Goal: Task Accomplishment & Management: Complete application form

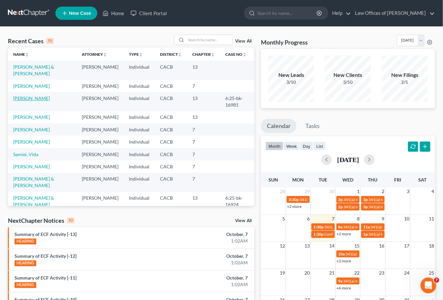
scroll to position [1, 0]
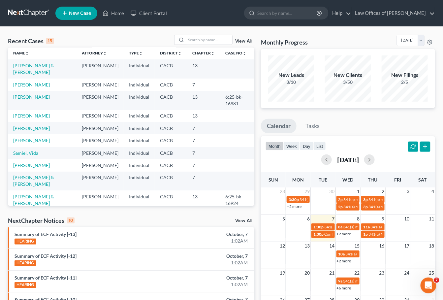
click at [37, 100] on link "[PERSON_NAME]" at bounding box center [31, 97] width 37 height 6
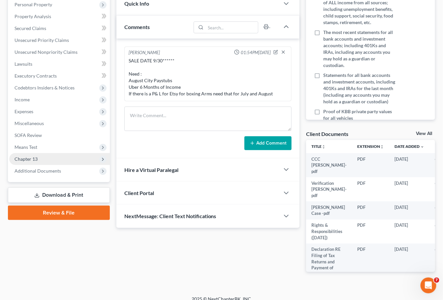
scroll to position [124, 0]
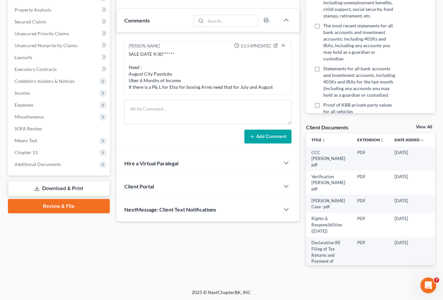
click at [56, 181] on link "Download & Print" at bounding box center [59, 189] width 102 height 16
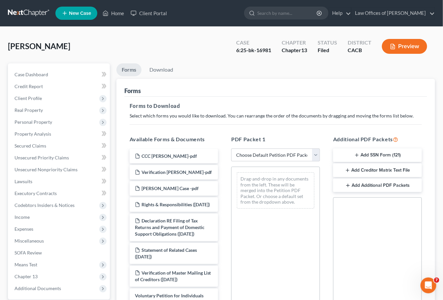
scroll to position [106, 0]
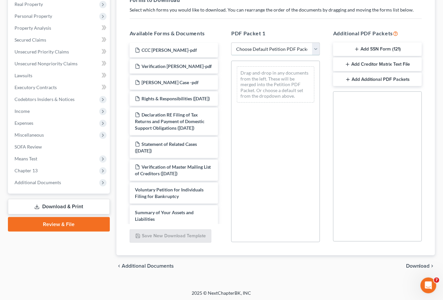
select select "0"
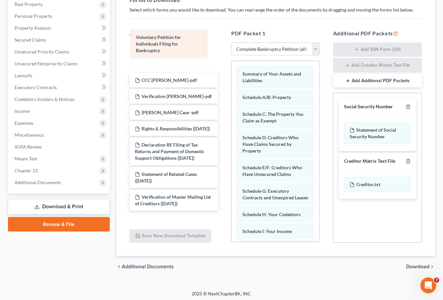
drag, startPoint x: 262, startPoint y: 82, endPoint x: 155, endPoint y: 53, distance: 111.4
click at [232, 61] on div "Voluntary Petition for Individuals Filing for Bankruptcy Voluntary Petition for…" at bounding box center [276, 262] width 88 height 402
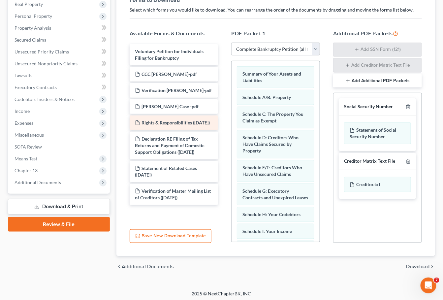
scroll to position [107, 0]
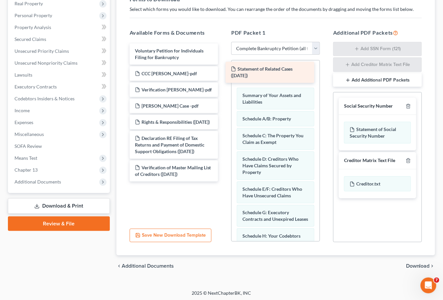
drag, startPoint x: 178, startPoint y: 170, endPoint x: 274, endPoint y: 70, distance: 138.6
click at [224, 70] on div "Statement of Related Cases (09/22/2025) Voluntary Petition for Individuals Fili…" at bounding box center [173, 113] width 99 height 138
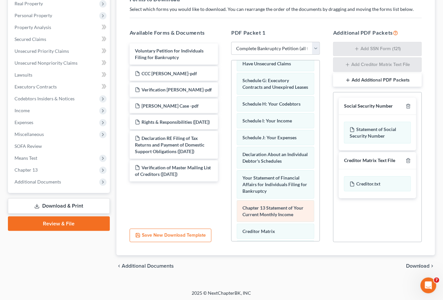
scroll to position [144, 0]
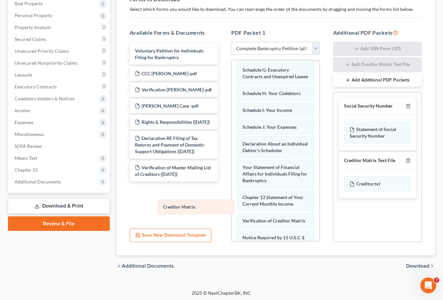
drag, startPoint x: 272, startPoint y: 216, endPoint x: 177, endPoint y: 199, distance: 96.9
click at [232, 199] on div "Creditor Matrix Statement of Related Cases (09/22/2025) Summary of Your Assets …" at bounding box center [276, 121] width 88 height 408
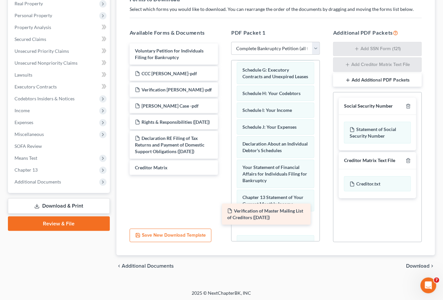
drag, startPoint x: 170, startPoint y: 174, endPoint x: 263, endPoint y: 216, distance: 101.7
click at [224, 175] on div "Verification of Master Mailing List of Creditors (09/22/2025) Voluntary Petitio…" at bounding box center [173, 109] width 99 height 131
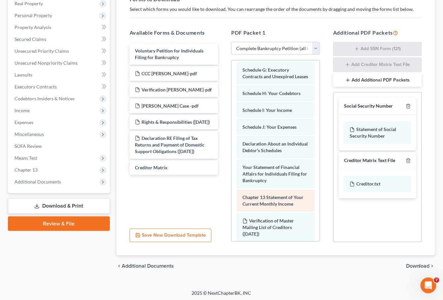
scroll to position [200, 0]
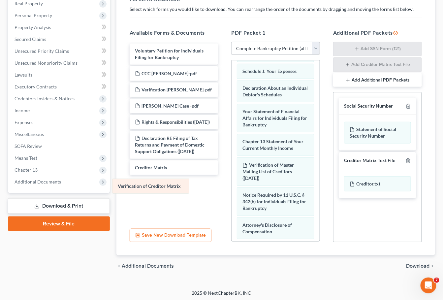
drag, startPoint x: 286, startPoint y: 191, endPoint x: 161, endPoint y: 186, distance: 125.1
click at [232, 186] on div "Verification of Creditor Matrix Statement of Related Cases (09/22/2025) Summary…" at bounding box center [276, 72] width 88 height 422
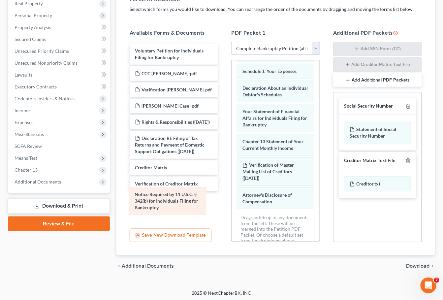
drag, startPoint x: 267, startPoint y: 194, endPoint x: 168, endPoint y: 199, distance: 98.4
click at [232, 199] on div "Notice Required by 11 U.S.C. § 342(b) for Individuals Filing for Bankruptcy Sta…" at bounding box center [276, 57] width 88 height 392
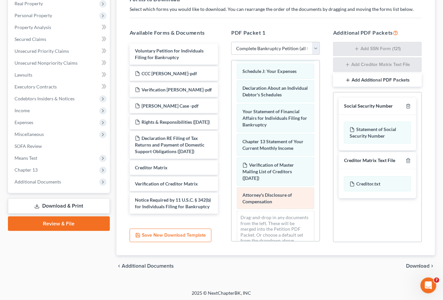
scroll to position [206, 0]
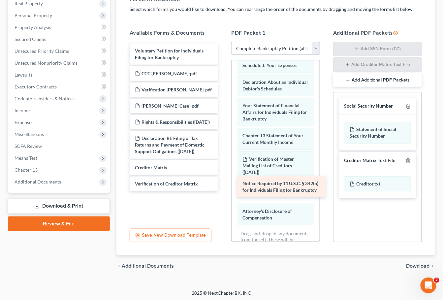
drag, startPoint x: 150, startPoint y: 198, endPoint x: 258, endPoint y: 181, distance: 108.9
click at [224, 181] on div "Notice Required by 11 U.S.C. § 342(b) for Individuals Filing for Bankruptcy Vol…" at bounding box center [173, 117] width 99 height 147
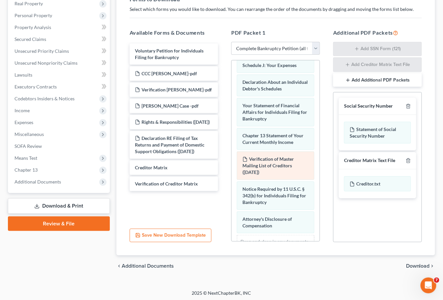
scroll to position [217, 0]
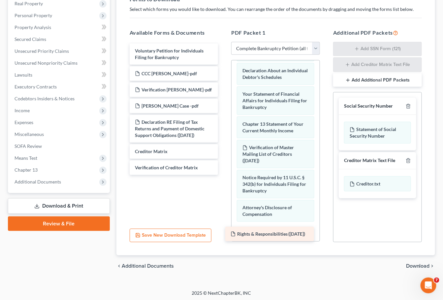
drag, startPoint x: 169, startPoint y: 117, endPoint x: 269, endPoint y: 226, distance: 148.0
click at [224, 175] on div "Rights & Responsibilities (09/23/2025) Voluntary Petition for Individuals Filin…" at bounding box center [173, 109] width 99 height 131
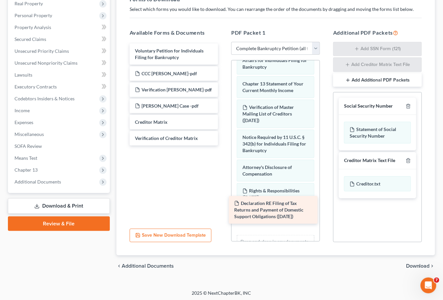
drag, startPoint x: 162, startPoint y: 118, endPoint x: 261, endPoint y: 203, distance: 130.4
click at [224, 145] on div "Declaration RE Filing of Tax Returns and Payment of Domestic Support Obligation…" at bounding box center [173, 95] width 99 height 102
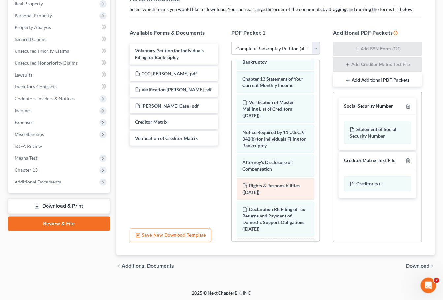
scroll to position [261, 0]
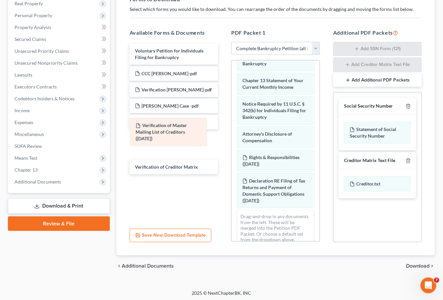
drag, startPoint x: 262, startPoint y: 111, endPoint x: 160, endPoint y: 141, distance: 106.6
click at [232, 141] on div "Verification of Master Mailing List of Creditors (09/22/2025) Statement of Rela…" at bounding box center [276, 26] width 88 height 452
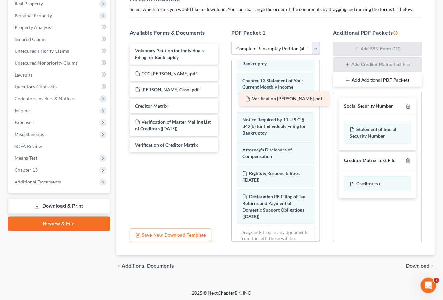
drag, startPoint x: 161, startPoint y: 87, endPoint x: 271, endPoint y: 99, distance: 111.1
click at [224, 99] on div "Verification Hammett-pdf Voluntary Petition for Individuals Filing for Bankrupt…" at bounding box center [173, 98] width 99 height 109
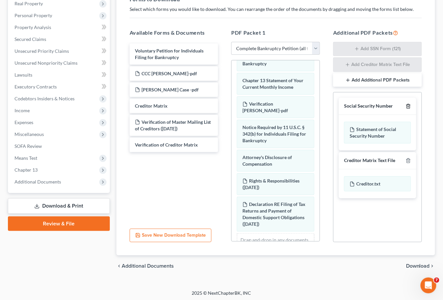
click at [411, 104] on icon "button" at bounding box center [408, 106] width 5 height 5
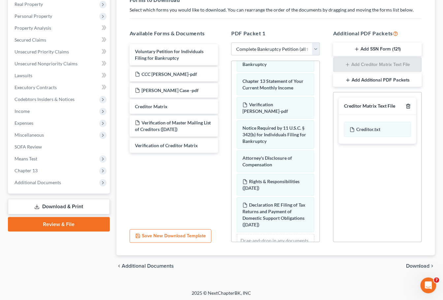
click at [410, 105] on polyline "button" at bounding box center [408, 105] width 4 height 0
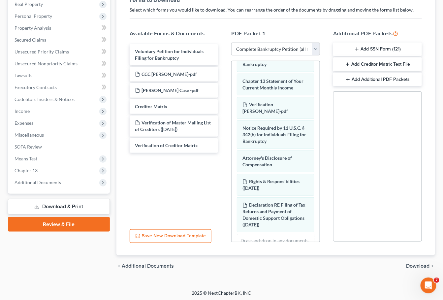
click at [413, 265] on span "Download" at bounding box center [418, 265] width 24 height 5
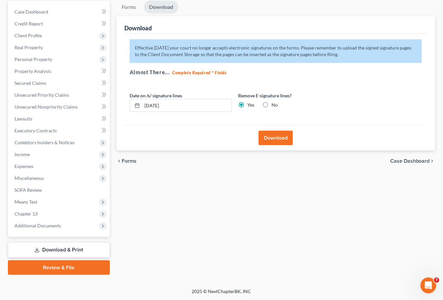
scroll to position [54, 0]
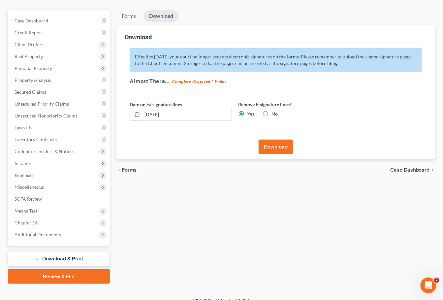
click at [272, 112] on label "No" at bounding box center [275, 114] width 6 height 7
click at [274, 112] on input "No" at bounding box center [276, 113] width 4 height 4
radio input "true"
radio input "false"
click at [277, 145] on button "Download" at bounding box center [276, 147] width 34 height 15
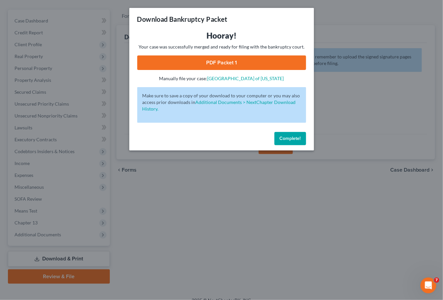
click at [247, 59] on link "PDF Packet 1" at bounding box center [221, 62] width 169 height 15
click at [291, 137] on span "Complete!" at bounding box center [290, 139] width 21 height 6
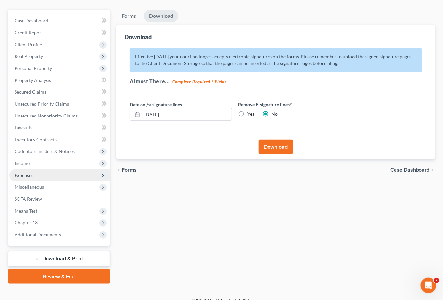
click at [27, 172] on span "Expenses" at bounding box center [24, 175] width 19 height 6
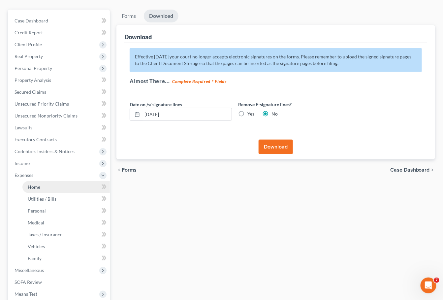
click at [41, 181] on link "Home" at bounding box center [65, 187] width 87 height 12
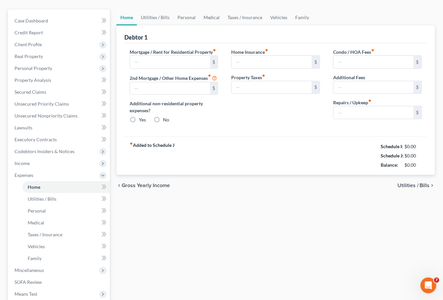
scroll to position [1, 0]
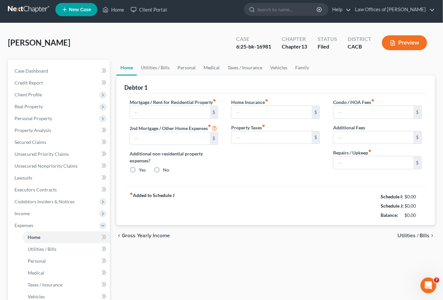
type input "2,099.90"
type input "0.00"
radio input "true"
type input "0.00"
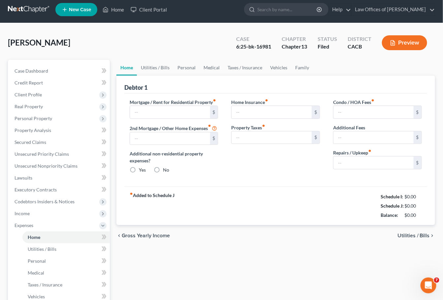
type input "0.00"
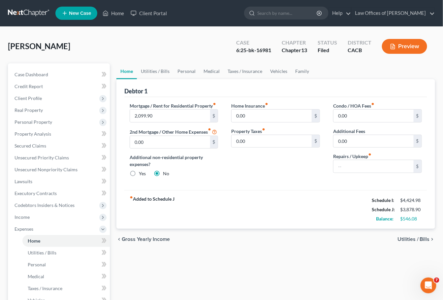
scroll to position [10, 0]
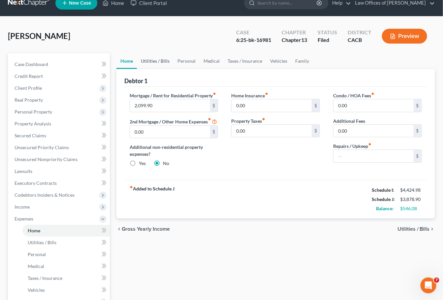
click at [162, 59] on link "Utilities / Bills" at bounding box center [155, 61] width 37 height 16
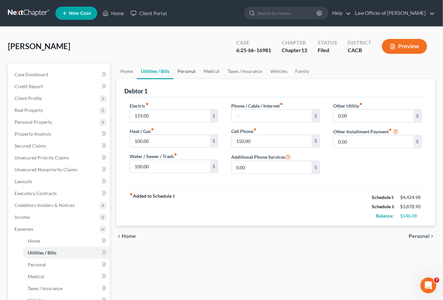
click at [187, 71] on link "Personal" at bounding box center [187, 71] width 26 height 16
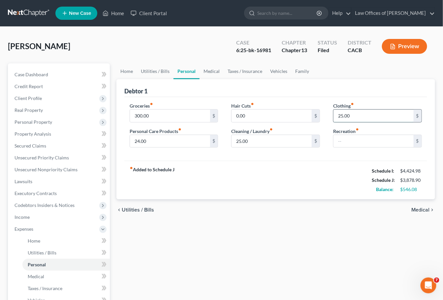
click at [353, 117] on input "25.00" at bounding box center [374, 116] width 80 height 13
type input "15"
click at [168, 142] on input "24.00" at bounding box center [170, 141] width 80 height 13
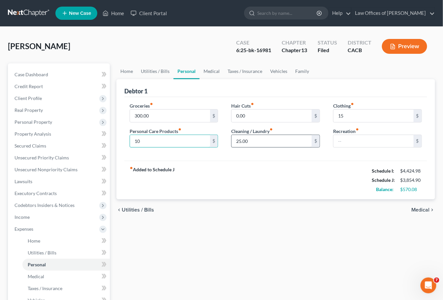
type input "10"
click at [261, 141] on input "25.00" at bounding box center [272, 141] width 80 height 13
type input "21"
click at [255, 173] on div "fiber_manual_record Added to Schedule J Schedule I: $4,424.98 Schedule J: $3,85…" at bounding box center [275, 180] width 303 height 39
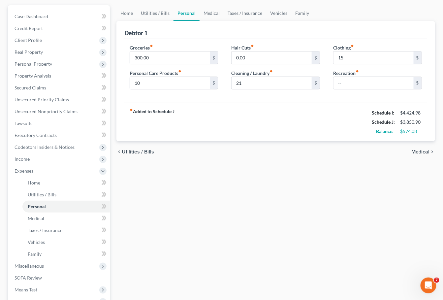
scroll to position [134, 0]
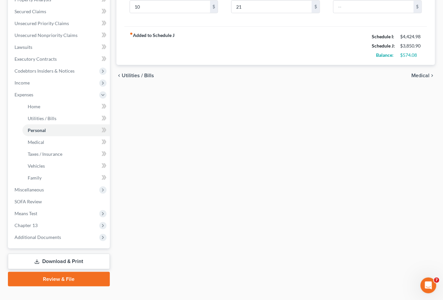
click at [42, 254] on link "Download & Print" at bounding box center [59, 262] width 102 height 16
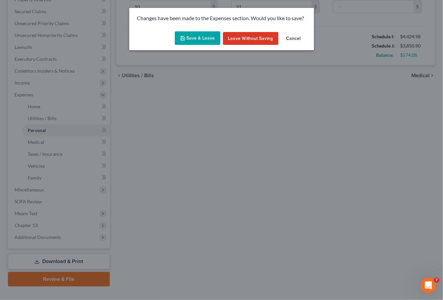
click at [197, 46] on div "Save & Leave Leave without Saving Cancel" at bounding box center [221, 40] width 185 height 22
click at [194, 35] on button "Save & Leave" at bounding box center [198, 38] width 46 height 14
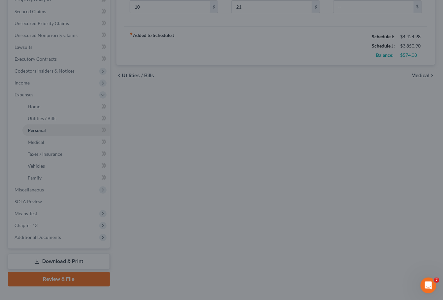
type input "10.00"
type input "21.00"
type input "15.00"
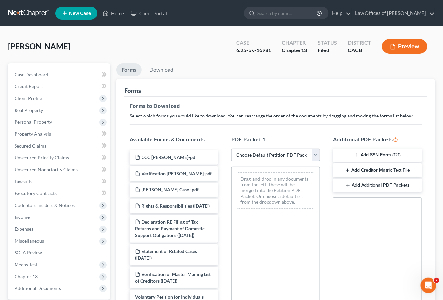
select select "0"
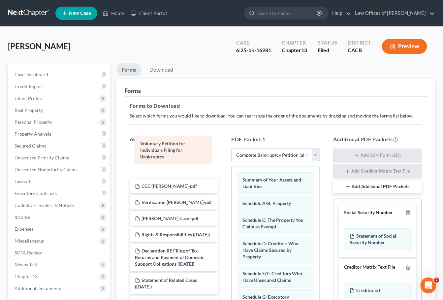
drag, startPoint x: 270, startPoint y: 186, endPoint x: 166, endPoint y: 154, distance: 109.4
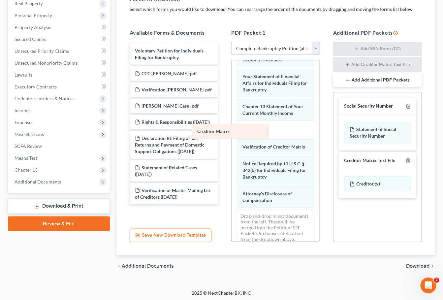
scroll to position [199, 0]
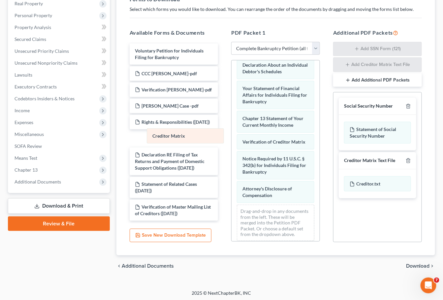
drag, startPoint x: 285, startPoint y: 128, endPoint x: 195, endPoint y: 136, distance: 90.7
click at [232, 136] on div "Creditor Matrix Summary of Your Assets and Liabilities Schedule A/B: Property S…" at bounding box center [276, 53] width 88 height 385
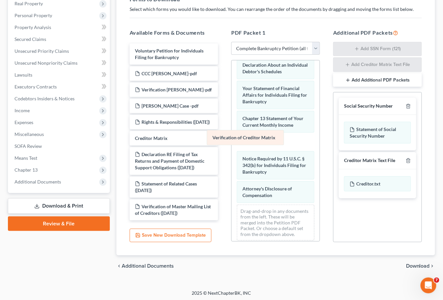
scroll to position [183, 0]
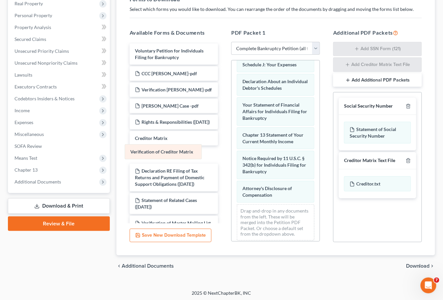
drag, startPoint x: 267, startPoint y: 144, endPoint x: 155, endPoint y: 156, distance: 113.2
click at [232, 156] on div "Verification of Creditor Matrix Summary of Your Assets and Liabilities Schedule…" at bounding box center [276, 62] width 88 height 368
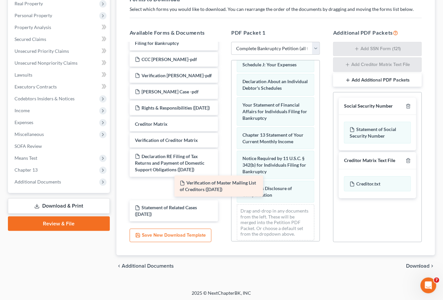
scroll to position [0, 0]
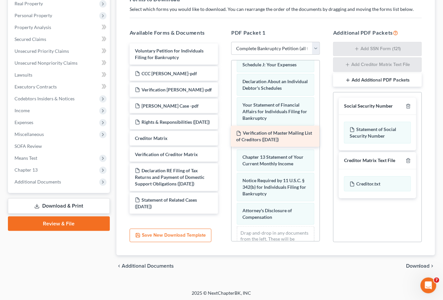
drag, startPoint x: 175, startPoint y: 206, endPoint x: 276, endPoint y: 132, distance: 125.6
click at [224, 132] on div "Verification of Master Mailing List of Creditors (09/22/2025) Voluntary Petitio…" at bounding box center [173, 129] width 99 height 170
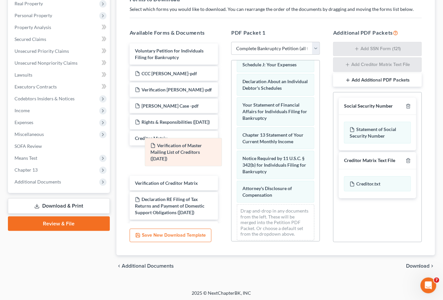
drag, startPoint x: 276, startPoint y: 139, endPoint x: 181, endPoint y: 152, distance: 96.3
click at [232, 152] on div "Verification of Master Mailing List of Creditors (09/22/2025) Summary of Your A…" at bounding box center [276, 62] width 88 height 368
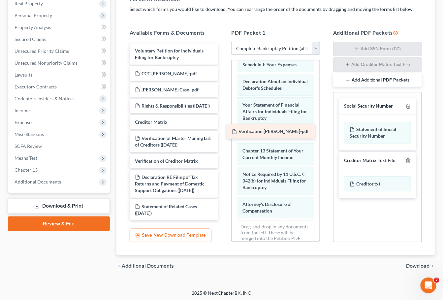
drag, startPoint x: 160, startPoint y: 87, endPoint x: 257, endPoint y: 132, distance: 106.6
click at [224, 132] on div "Verification Hammett-pdf Voluntary Petition for Individuals Filing for Bankrupt…" at bounding box center [173, 132] width 99 height 177
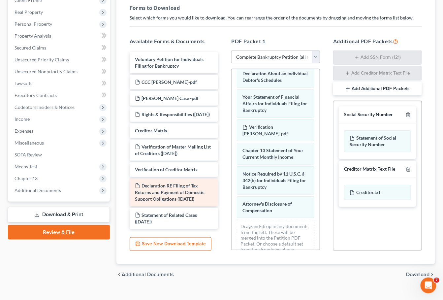
scroll to position [107, 0]
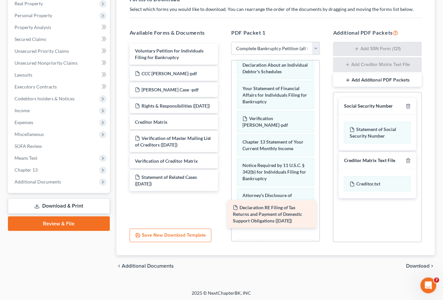
drag, startPoint x: 170, startPoint y: 184, endPoint x: 269, endPoint y: 213, distance: 102.5
click at [224, 191] on div "Declaration RE Filing of Tax Returns and Payment of Domestic Support Obligation…" at bounding box center [173, 117] width 99 height 147
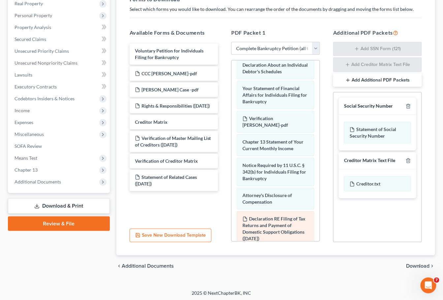
scroll to position [234, 0]
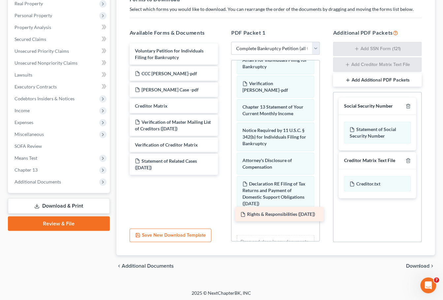
drag, startPoint x: 171, startPoint y: 103, endPoint x: 278, endPoint y: 211, distance: 151.9
click at [224, 175] on div "Rights & Responsibilities (09/23/2025) Voluntary Petition for Individuals Filin…" at bounding box center [173, 109] width 99 height 131
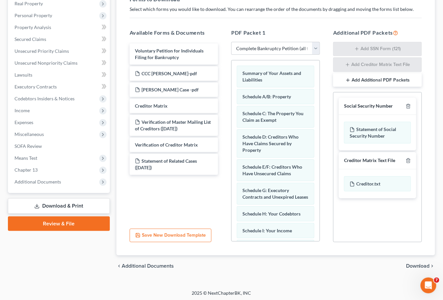
scroll to position [45, 0]
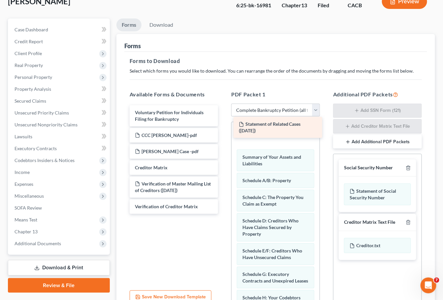
drag, startPoint x: 165, startPoint y: 216, endPoint x: 269, endPoint y: 122, distance: 140.1
click at [224, 122] on div "Statement of Related Cases (09/22/2025) Voluntary Petition for Individuals Fili…" at bounding box center [173, 159] width 99 height 109
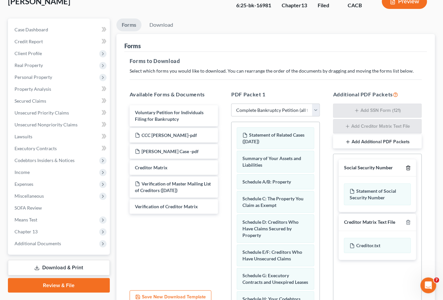
click at [409, 165] on icon "button" at bounding box center [408, 167] width 5 height 5
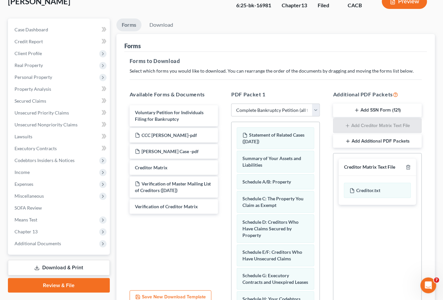
click at [409, 165] on icon "button" at bounding box center [408, 167] width 3 height 4
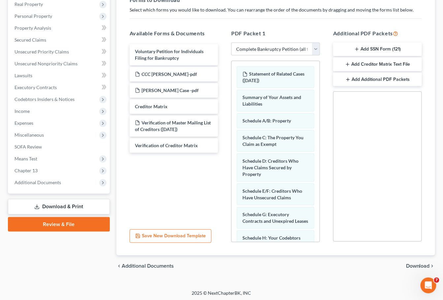
click at [411, 267] on span "Download" at bounding box center [418, 265] width 24 height 5
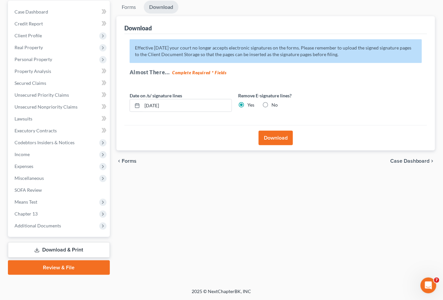
scroll to position [54, 0]
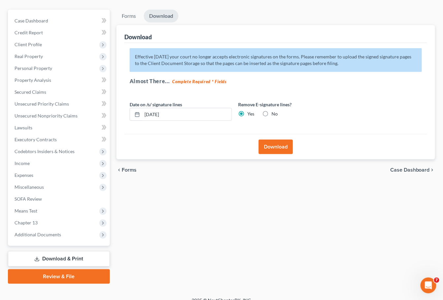
click at [272, 113] on label "No" at bounding box center [275, 114] width 6 height 7
click at [274, 113] on input "No" at bounding box center [276, 113] width 4 height 4
radio input "true"
radio input "false"
click at [283, 146] on button "Download" at bounding box center [276, 147] width 34 height 15
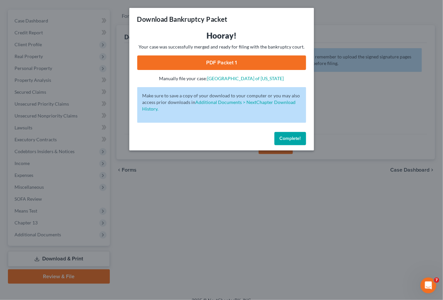
click at [235, 62] on link "PDF Packet 1" at bounding box center [221, 62] width 169 height 15
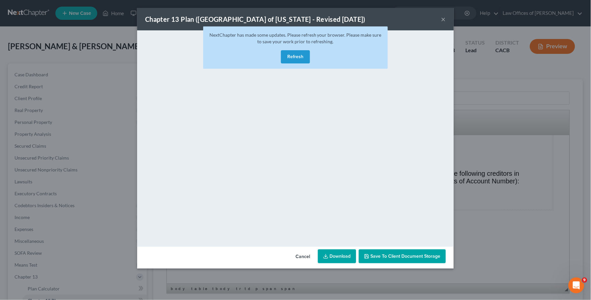
scroll to position [54, 0]
click at [294, 56] on button "Refresh" at bounding box center [295, 56] width 29 height 13
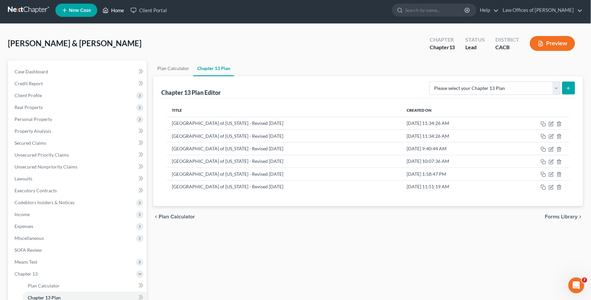
click at [115, 10] on link "Home" at bounding box center [113, 10] width 28 height 12
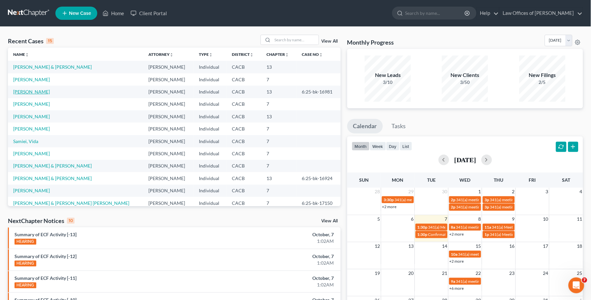
click at [34, 91] on link "[PERSON_NAME]" at bounding box center [31, 92] width 37 height 6
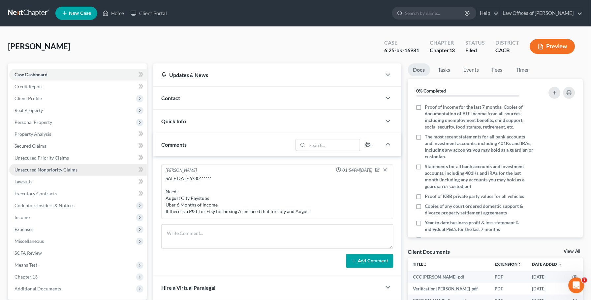
scroll to position [27, 0]
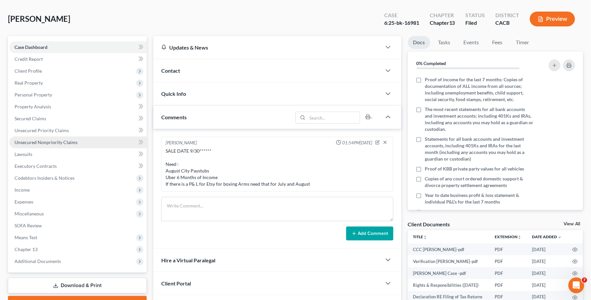
click at [45, 139] on span "Unsecured Nonpriority Claims" at bounding box center [46, 142] width 63 height 6
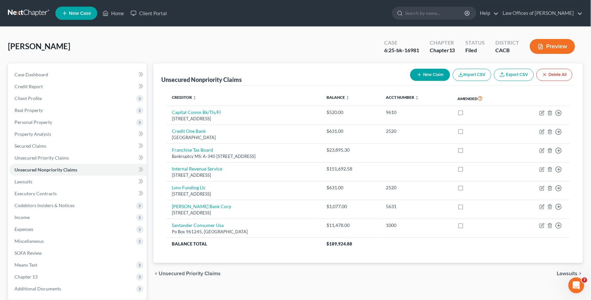
scroll to position [1, 0]
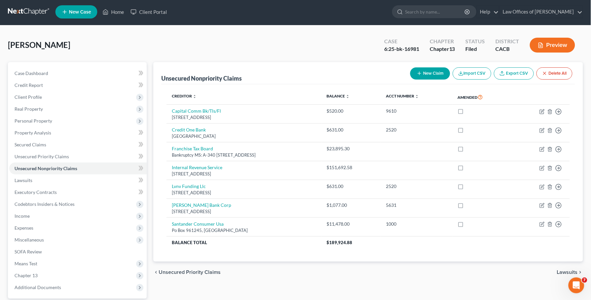
click at [430, 69] on button "New Claim" at bounding box center [430, 73] width 40 height 12
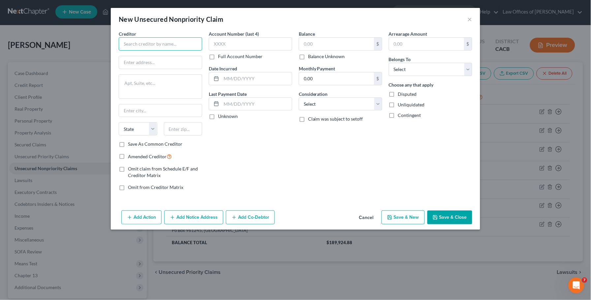
click at [151, 43] on input "text" at bounding box center [160, 43] width 83 height 13
type input "Ontario Municipal Utilities"
paste input "PO BOX8000"
type input "PO BOX8000"
paste input "91761-1076"
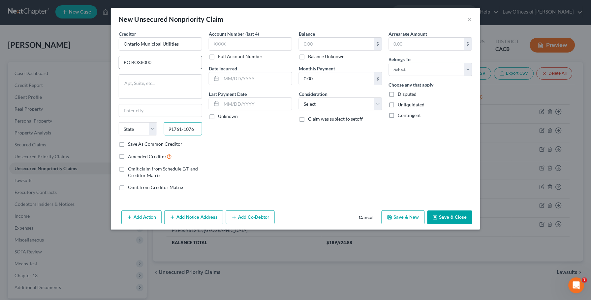
type input "91761-1076"
click at [142, 63] on input "PO BOX8000" at bounding box center [160, 62] width 83 height 13
type input "PO BOX 8000"
click at [328, 45] on input "text" at bounding box center [336, 44] width 75 height 13
type input "2,479.86"
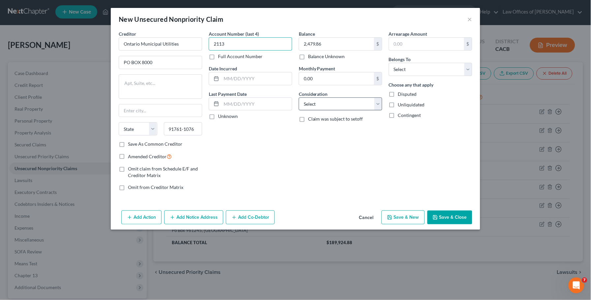
type input "2113"
select select "20"
click at [452, 217] on button "Save & Close" at bounding box center [450, 217] width 45 height 14
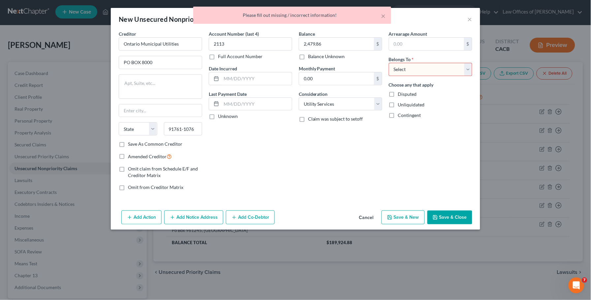
select select "0"
click at [156, 141] on label "Save As Common Creditor" at bounding box center [155, 144] width 54 height 7
click at [135, 141] on input "Save As Common Creditor" at bounding box center [133, 143] width 4 height 4
checkbox input "true"
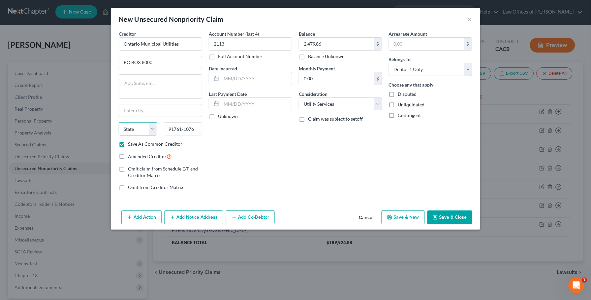
select select "4"
type input "[GEOGRAPHIC_DATA]"
drag, startPoint x: 182, startPoint y: 128, endPoint x: 209, endPoint y: 126, distance: 27.1
click at [209, 126] on div "Creditor * Ontario Municipal Utilities PO BOX 8000 Ontario State [US_STATE] AK …" at bounding box center [295, 112] width 360 height 165
type input "91761"
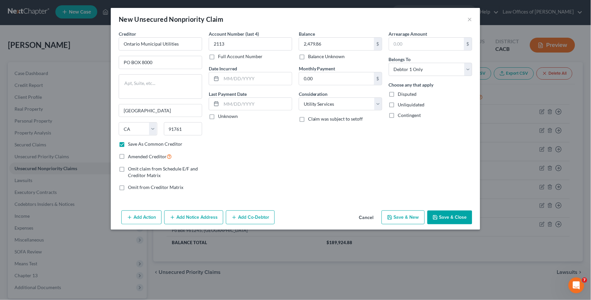
click at [260, 137] on div "Account Number (last 4) 2113 Full Account Number Date Incurred Last Payment Dat…" at bounding box center [251, 112] width 90 height 165
click at [188, 109] on input "[GEOGRAPHIC_DATA]" at bounding box center [160, 110] width 83 height 13
click at [459, 224] on div "Add Action Add Notice Address Add Co-Debtor Cancel Save & New Save & Close" at bounding box center [296, 219] width 370 height 22
click at [458, 219] on button "Save & Close" at bounding box center [450, 217] width 45 height 14
checkbox input "false"
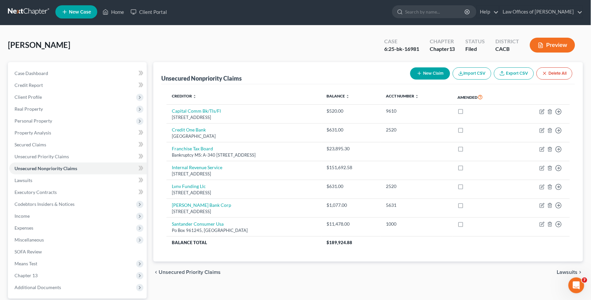
click at [422, 74] on button "New Claim" at bounding box center [430, 73] width 40 height 12
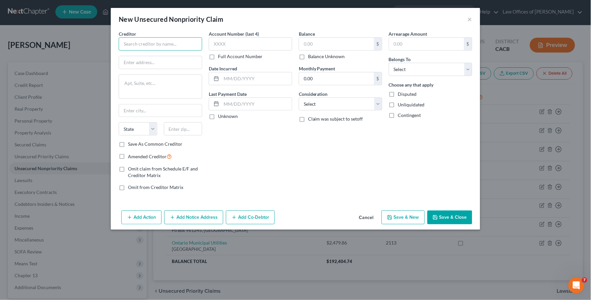
click at [165, 41] on input "text" at bounding box center [160, 43] width 83 height 13
type input "Southern [US_STATE] Edison"
paste input "P.O. BOX 600"
type input "P.O. BOX 600"
type input "91771"
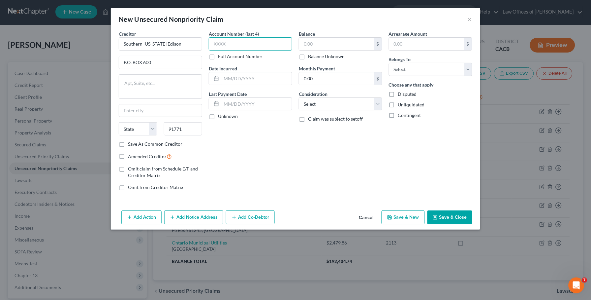
type input "Rosemead"
select select "4"
type input "4173"
click at [328, 38] on input "text" at bounding box center [336, 44] width 75 height 13
type input "3,555.24"
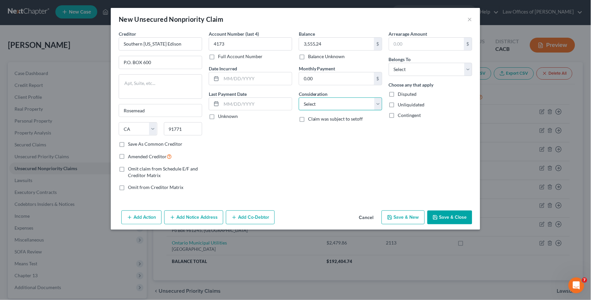
select select "20"
click at [450, 221] on button "Save & Close" at bounding box center [450, 217] width 45 height 14
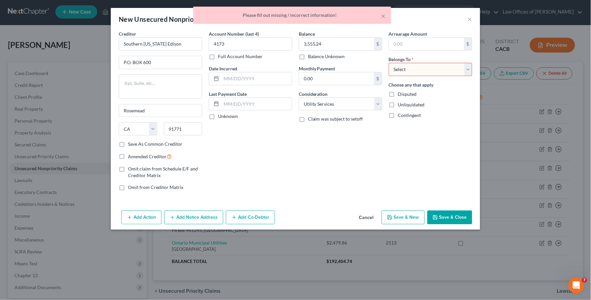
select select "0"
click at [454, 217] on button "Save & Close" at bounding box center [450, 217] width 45 height 14
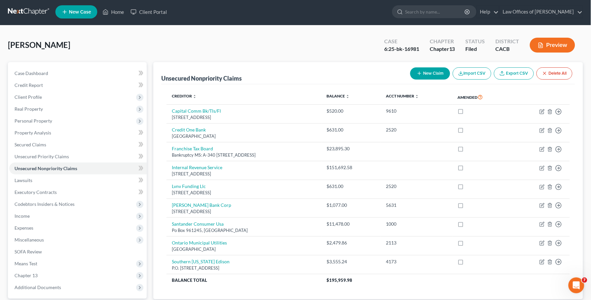
click at [419, 73] on line "button" at bounding box center [419, 73] width 3 height 0
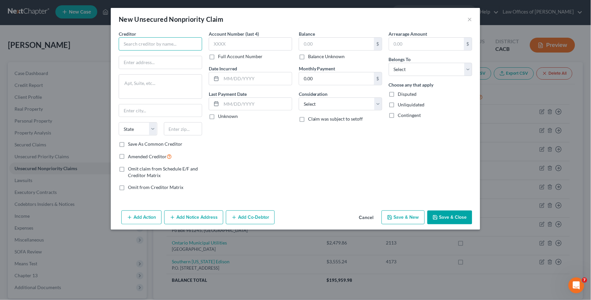
click at [167, 47] on input "text" at bounding box center [160, 43] width 83 height 13
type input "So Cal Gas"
paste input "PO BOX C"
type input "PO BOX C"
type input "91756"
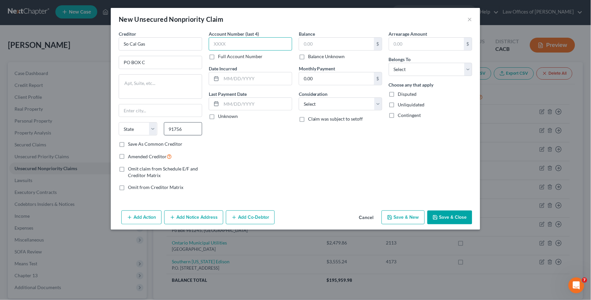
type input "[GEOGRAPHIC_DATA]"
select select "4"
type input "3004"
click at [320, 41] on input "text" at bounding box center [336, 44] width 75 height 13
paste input "2,284.22"
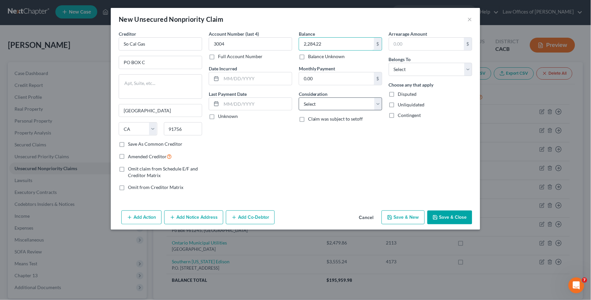
type input "2,284.22"
select select "20"
click at [139, 145] on label "Save As Common Creditor" at bounding box center [155, 144] width 54 height 7
click at [135, 145] on input "Save As Common Creditor" at bounding box center [133, 143] width 4 height 4
checkbox input "true"
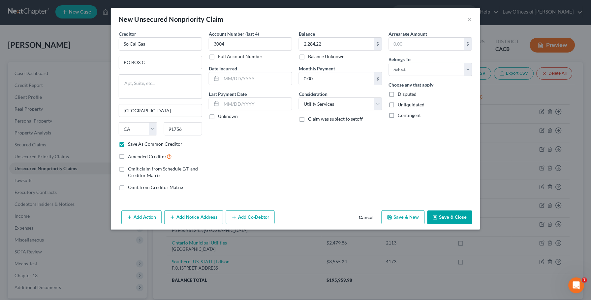
click at [451, 213] on button "Save & Close" at bounding box center [450, 217] width 45 height 14
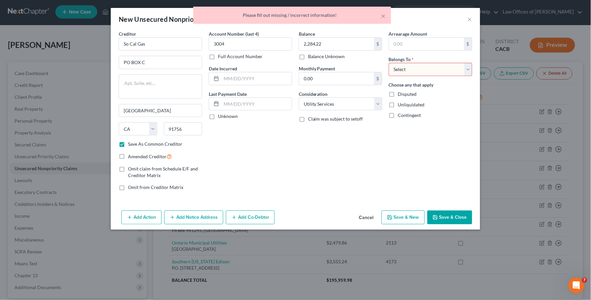
select select "0"
click at [450, 216] on button "Save & Close" at bounding box center [450, 217] width 45 height 14
checkbox input "false"
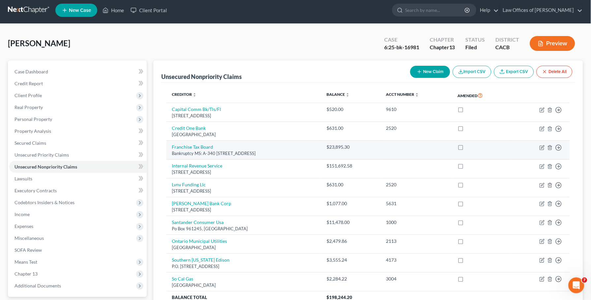
scroll to position [58, 0]
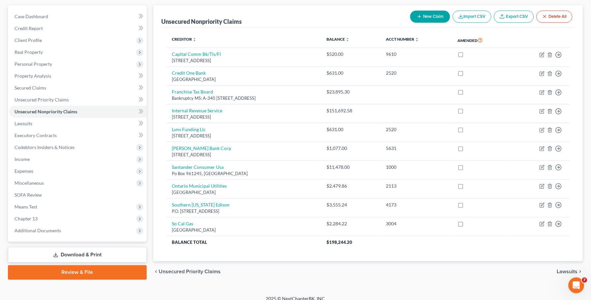
click at [432, 16] on button "New Claim" at bounding box center [430, 17] width 40 height 12
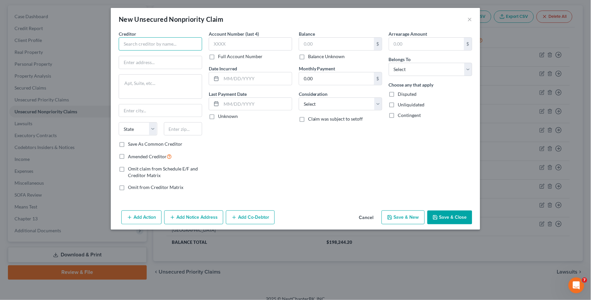
click at [146, 39] on input "text" at bounding box center [160, 43] width 83 height 13
type input "Global Holdings LLC"
type input "8614"
paste input "[STREET_ADDRESS],"
drag, startPoint x: 151, startPoint y: 62, endPoint x: 185, endPoint y: 62, distance: 34.3
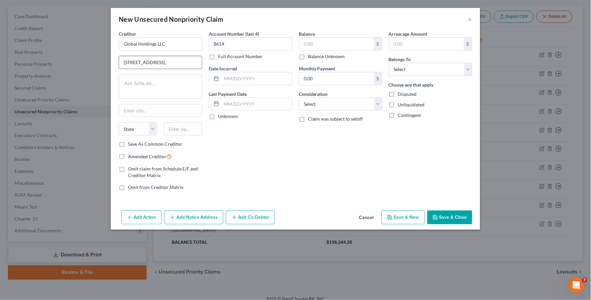
click at [185, 62] on input "[STREET_ADDRESS]," at bounding box center [160, 62] width 83 height 13
drag, startPoint x: 174, startPoint y: 62, endPoint x: 149, endPoint y: 88, distance: 36.2
click at [149, 88] on div "Creditor * Global Holdings LLC [STREET_ADDRESS][GEOGRAPHIC_DATA][US_STATE] AZ C…" at bounding box center [160, 85] width 83 height 110
type input "[STREET_ADDRESS],"
click at [149, 88] on textarea at bounding box center [160, 86] width 83 height 24
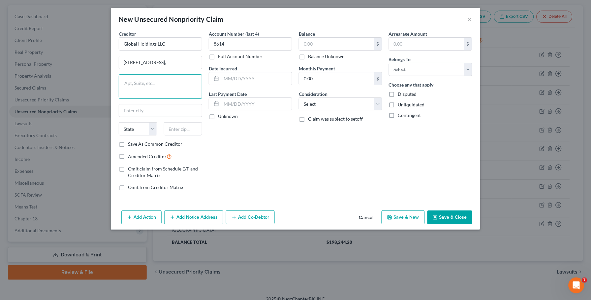
paste textarea "Suite [GEOGRAPHIC_DATA],"
type textarea "Suite 1600"
drag, startPoint x: 174, startPoint y: 62, endPoint x: 208, endPoint y: 61, distance: 33.3
click at [207, 61] on div "Creditor * Global Holdings LLC [STREET_ADDRESS][GEOGRAPHIC_DATA][US_STATE] CA C…" at bounding box center [295, 112] width 360 height 165
type input "[STREET_ADDRESS]"
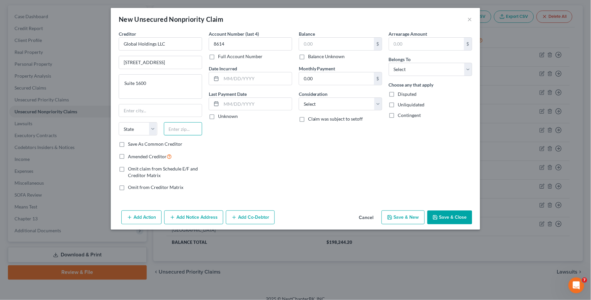
paste input "74119-"
type input "74119"
click at [166, 119] on div "Creditor * Global Holdings LLC [STREET_ADDRESS][US_STATE] AZ CA CO CT DE DC [GE…" at bounding box center [160, 85] width 83 height 110
type input "Tulsa"
select select "37"
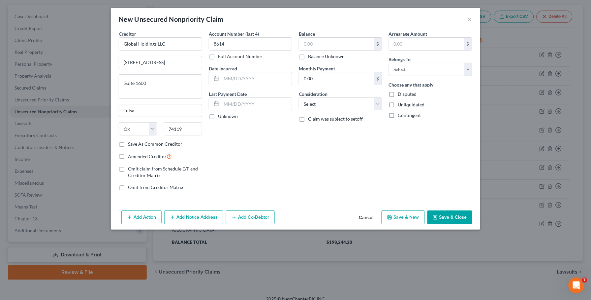
click at [320, 36] on div "Balance $ Balance Unknown Balance Undetermined $ Balance Unknown" at bounding box center [340, 44] width 83 height 29
click at [329, 51] on div "$ Balance Unknown" at bounding box center [340, 48] width 83 height 22
click at [335, 46] on input "text" at bounding box center [336, 44] width 75 height 13
type input "50.08"
click at [449, 215] on button "Save & Close" at bounding box center [450, 217] width 45 height 14
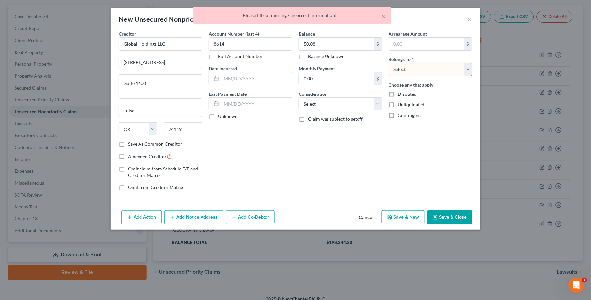
select select "0"
click at [446, 223] on button "Save & Close" at bounding box center [450, 217] width 45 height 14
